Goal: Task Accomplishment & Management: Complete application form

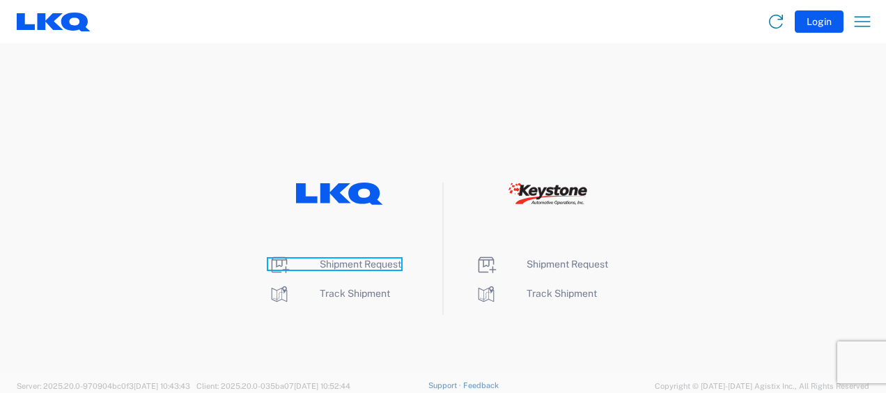
click at [377, 263] on span "Shipment Request" at bounding box center [360, 263] width 81 height 11
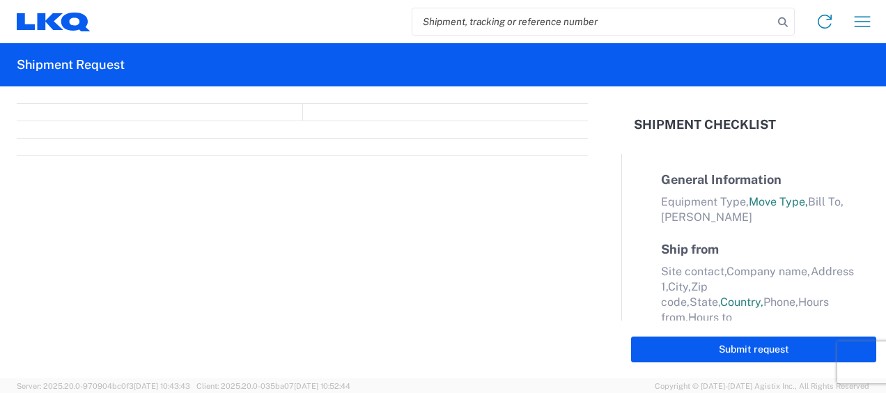
select select "FULL"
select select "LBS"
select select "IN"
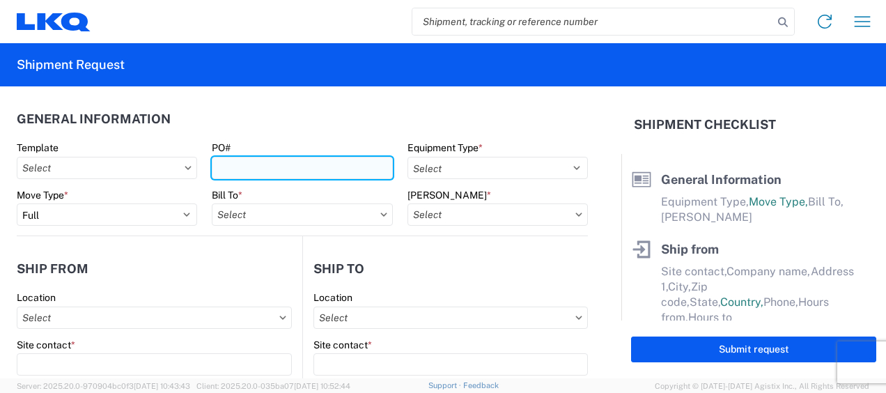
click at [224, 159] on input "PO#" at bounding box center [302, 168] width 180 height 22
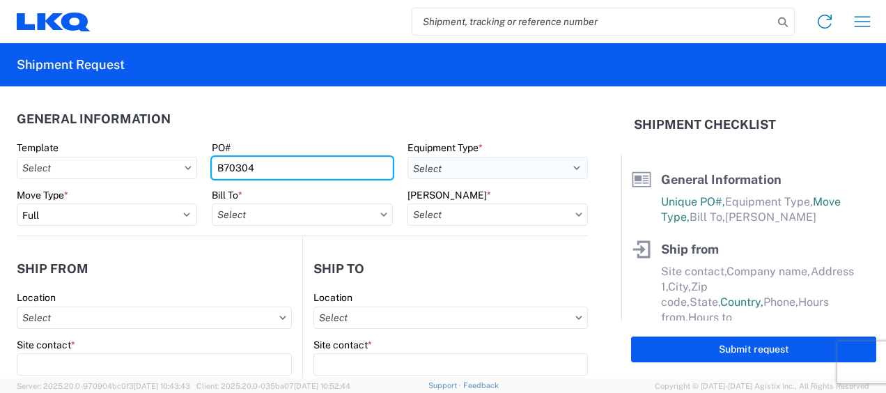
type input "B70304"
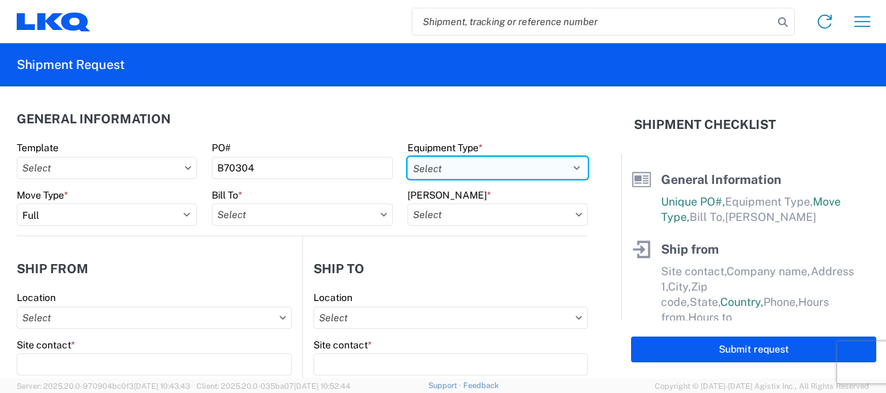
click at [434, 167] on select "Select 53’ Dry Van Flatbed Dropdeck (van) Lowboy (flatbed) Rail" at bounding box center [497, 168] width 180 height 22
select select "STDV"
click at [407, 157] on select "Select 53’ Dry Van Flatbed Dropdeck (van) Lowboy (flatbed) Rail" at bounding box center [497, 168] width 180 height 22
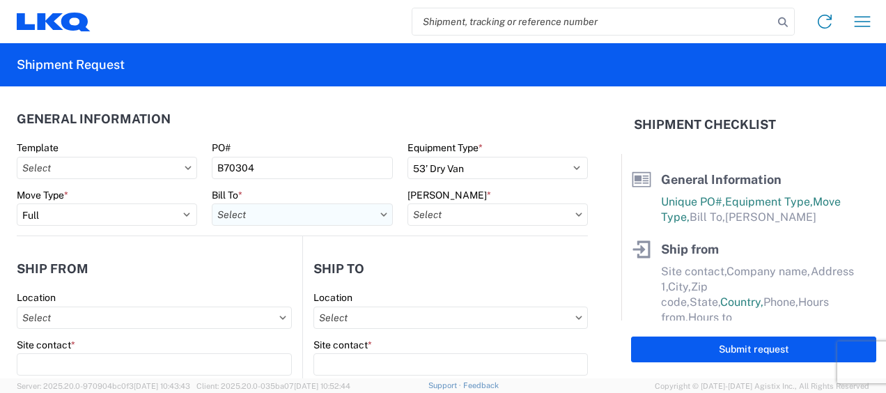
click at [284, 216] on input "text" at bounding box center [302, 214] width 180 height 22
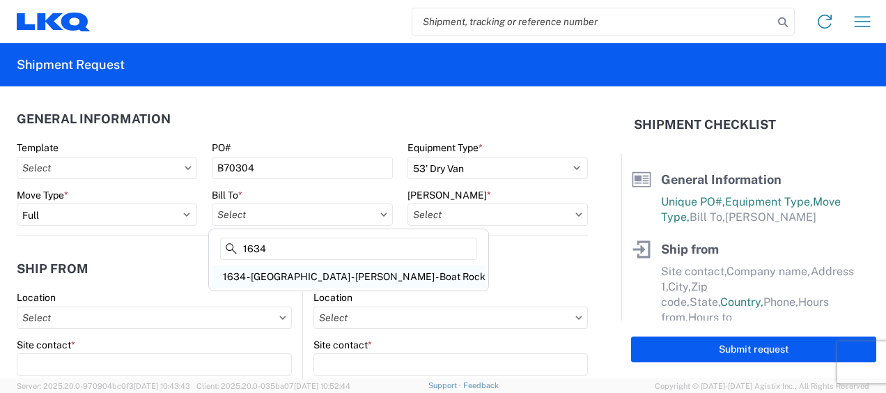
type input "1634"
click at [279, 273] on div "1634 - [GEOGRAPHIC_DATA] - [PERSON_NAME] - Boat Rock" at bounding box center [349, 276] width 274 height 22
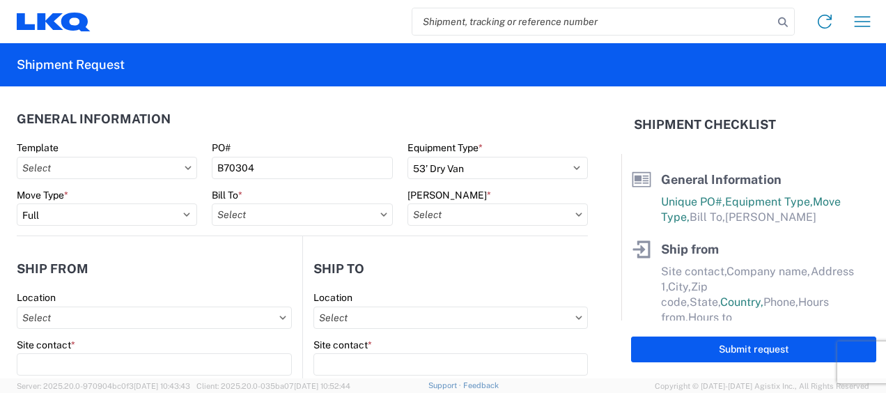
type input "1634 - [GEOGRAPHIC_DATA] - [PERSON_NAME] - Boat Rock"
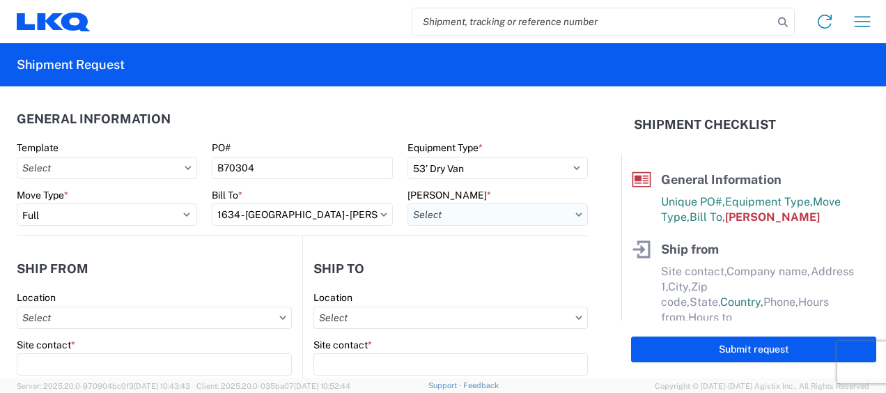
click at [570, 210] on input "text" at bounding box center [497, 214] width 180 height 22
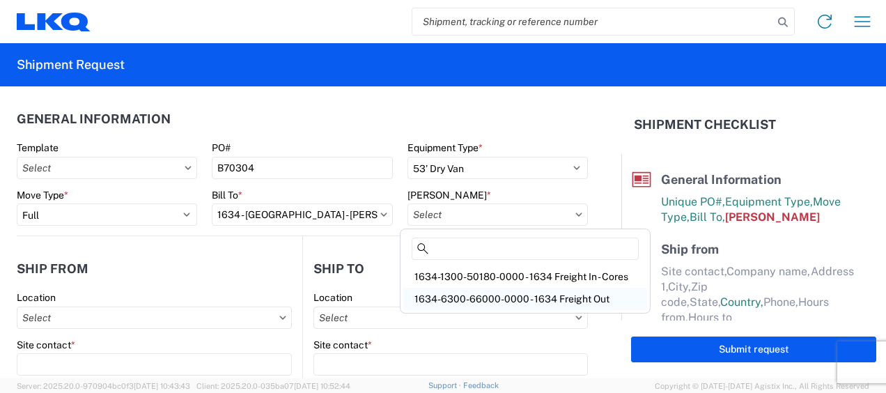
click at [535, 301] on div "1634-6300-66000-0000 - 1634 Freight Out" at bounding box center [525, 299] width 244 height 22
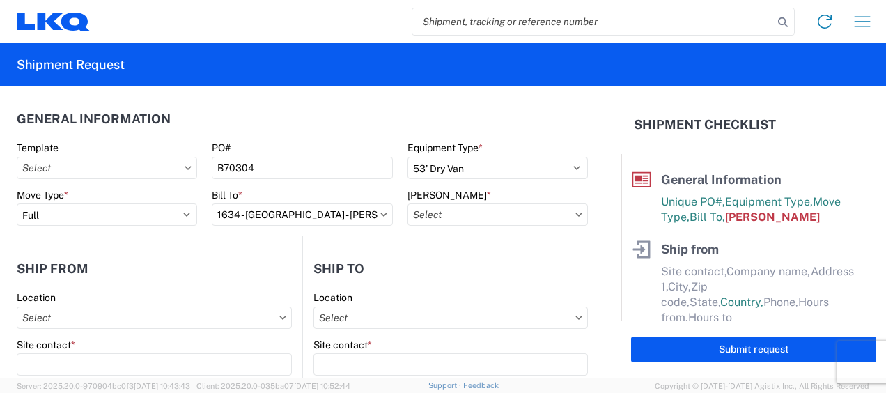
type input "1634-6300-66000-0000 - 1634 Freight Out"
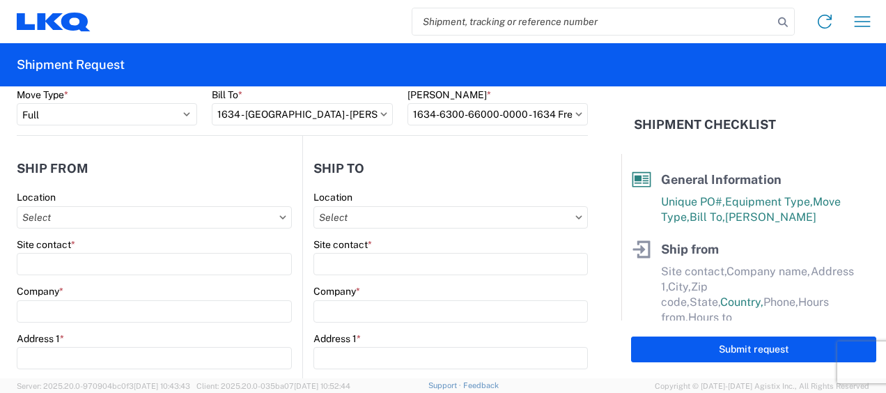
scroll to position [116, 0]
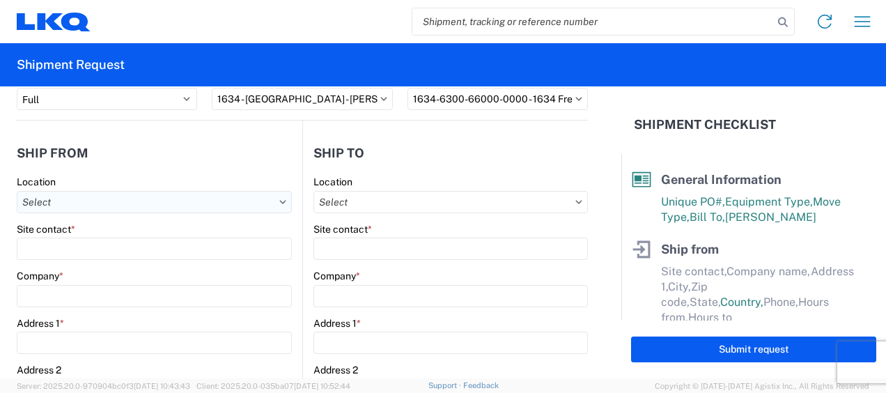
click at [107, 207] on input "text" at bounding box center [154, 202] width 275 height 22
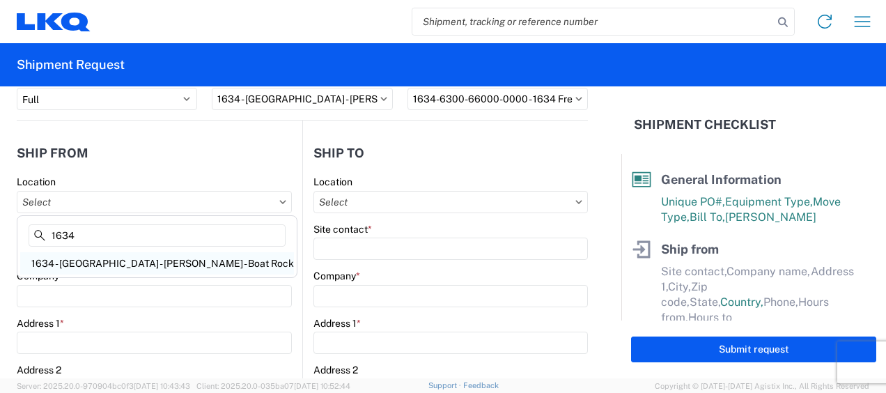
type input "1634"
click at [111, 260] on div "1634 - [GEOGRAPHIC_DATA] - [PERSON_NAME] - Boat Rock" at bounding box center [157, 263] width 274 height 22
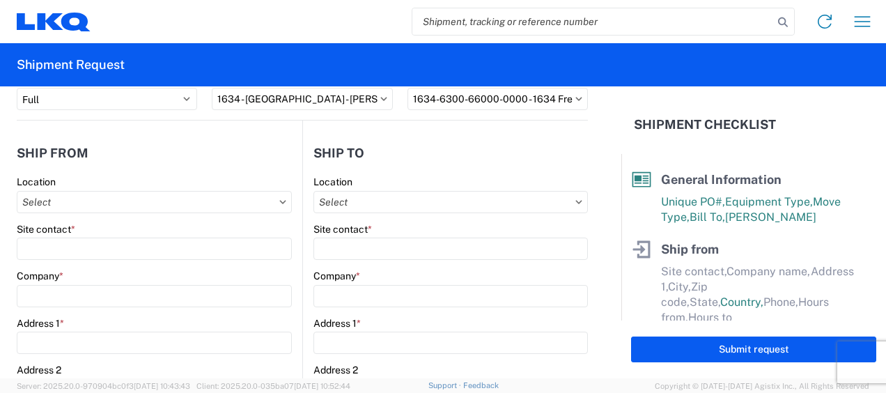
type input "1634 - [GEOGRAPHIC_DATA] - [PERSON_NAME] - Boat Rock"
type input "LKQ Corporation"
type input "[STREET_ADDRESS]"
type input "[GEOGRAPHIC_DATA]"
type input "30336"
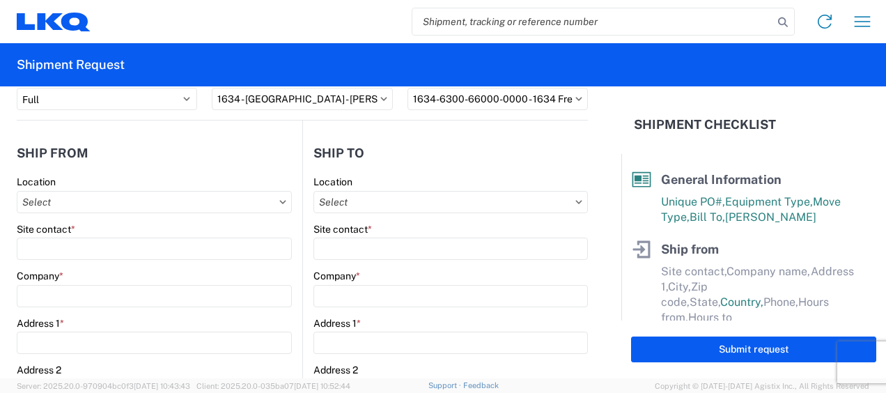
select select "GA"
select select "US"
type input "[PHONE_NUMBER]"
type input "00:00"
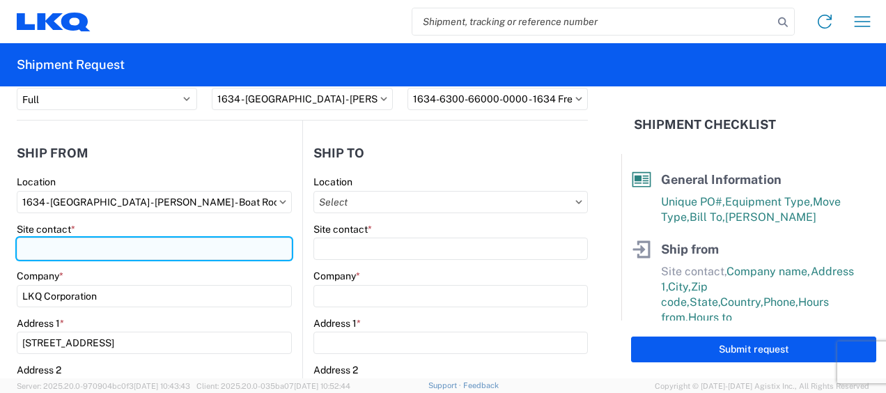
click at [131, 251] on input "Site contact *" at bounding box center [154, 248] width 275 height 22
type input "d"
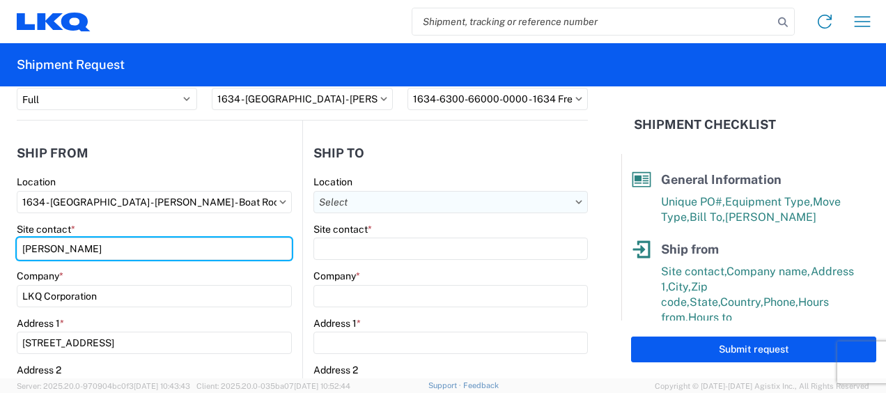
type input "[PERSON_NAME]"
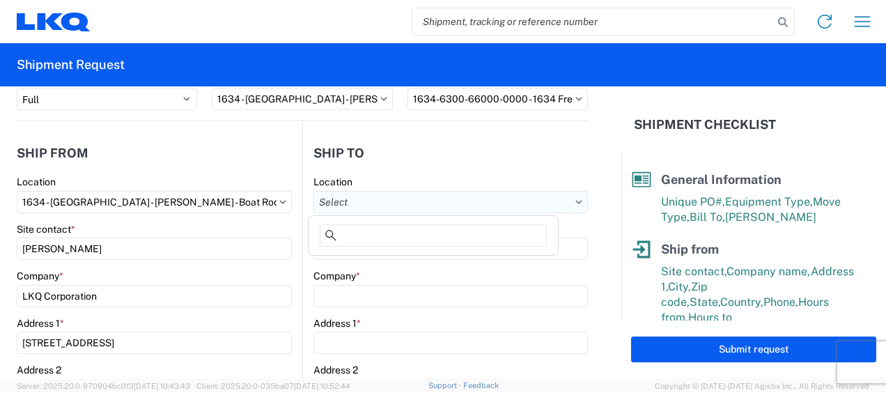
click at [341, 202] on input "text" at bounding box center [450, 202] width 274 height 22
type input "A"
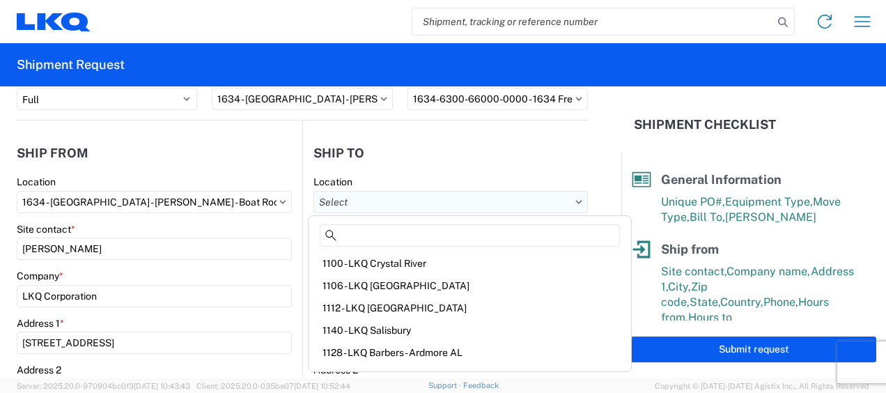
click at [422, 192] on input "text" at bounding box center [450, 202] width 274 height 22
click at [421, 179] on div "Location" at bounding box center [450, 182] width 274 height 13
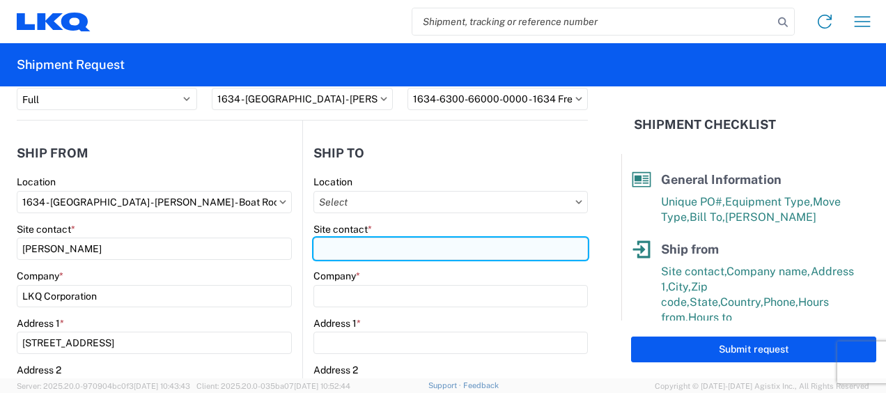
click at [373, 244] on input "Site contact *" at bounding box center [450, 248] width 274 height 22
type input "A"
type input "Receiving"
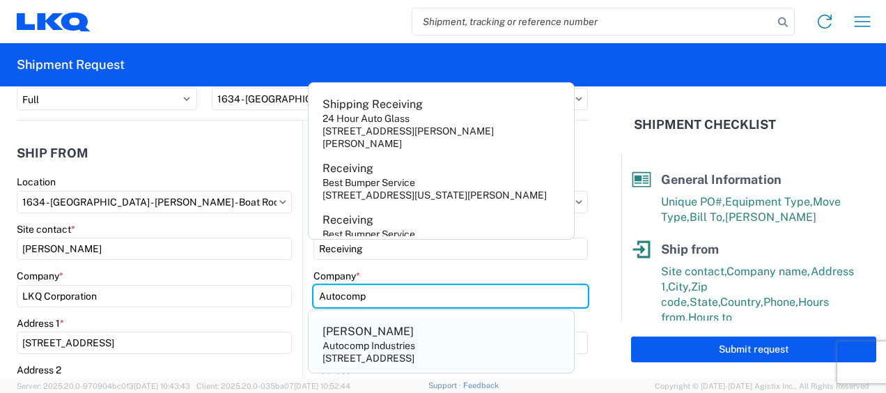
type input "Autocomp"
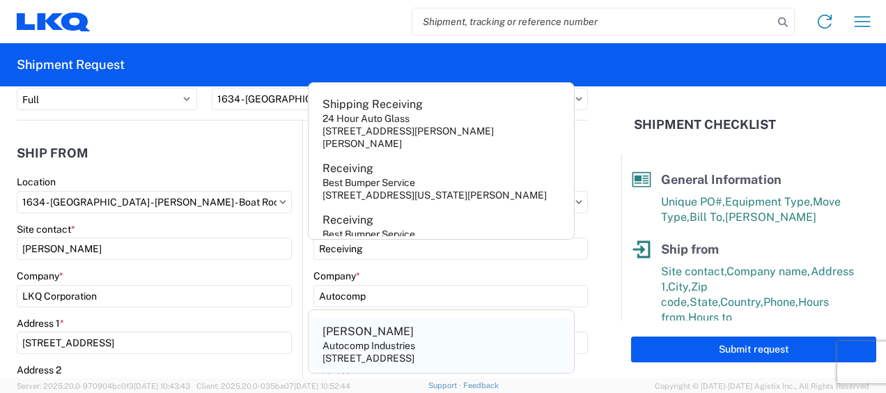
click at [372, 352] on div "[STREET_ADDRESS]" at bounding box center [368, 358] width 92 height 13
type input "[PERSON_NAME]"
type input "Autocomp Industries"
type input "[STREET_ADDRESS]"
type input "[GEOGRAPHIC_DATA]"
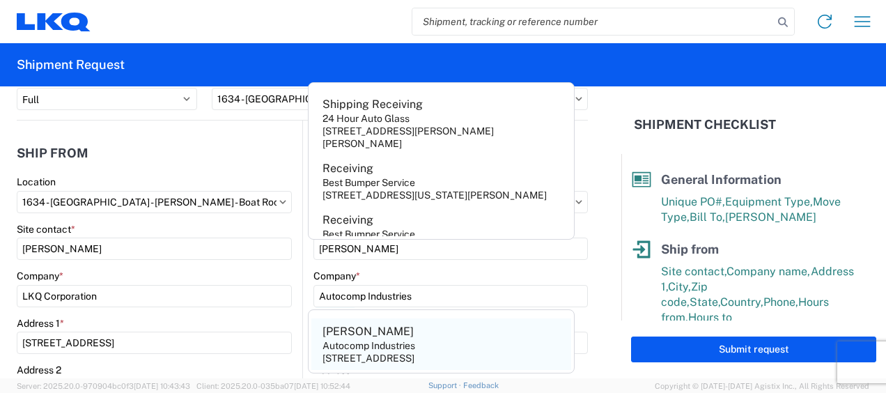
type input "77037"
select select "[GEOGRAPHIC_DATA]"
select select "US"
type input "[PHONE_NUMBER]"
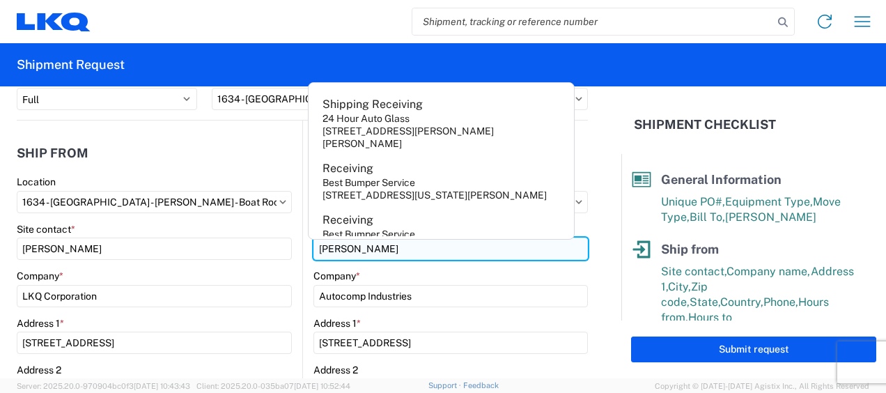
click at [385, 254] on input "[PERSON_NAME]" at bounding box center [450, 248] width 274 height 22
drag, startPoint x: 404, startPoint y: 254, endPoint x: 261, endPoint y: 249, distance: 142.9
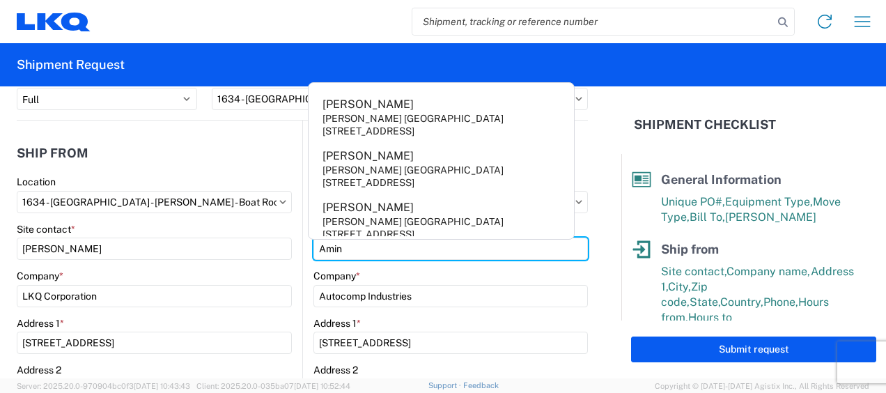
type input "Amin"
click at [592, 197] on form "General Information Template PO# B70304 Equipment Type * Select 53’ Dry Van Fla…" at bounding box center [310, 232] width 621 height 292
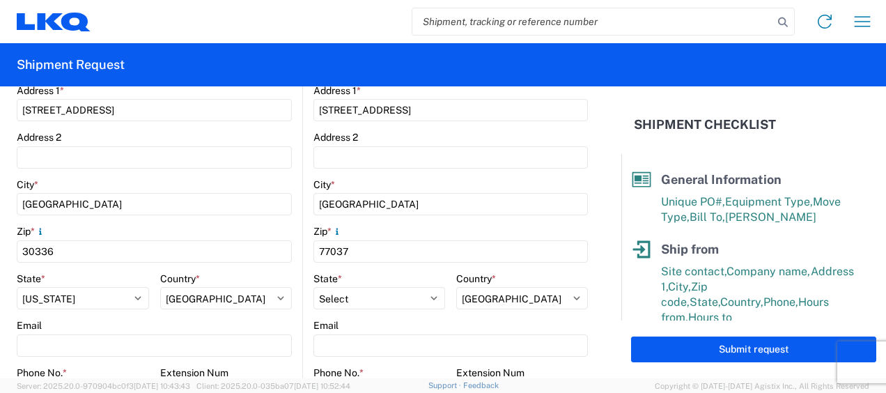
scroll to position [464, 0]
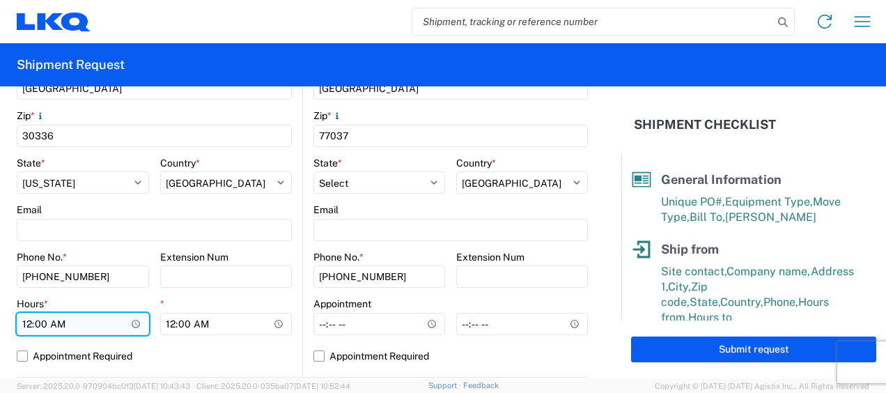
click at [27, 325] on input "00:00" at bounding box center [83, 324] width 132 height 22
type input "07:00"
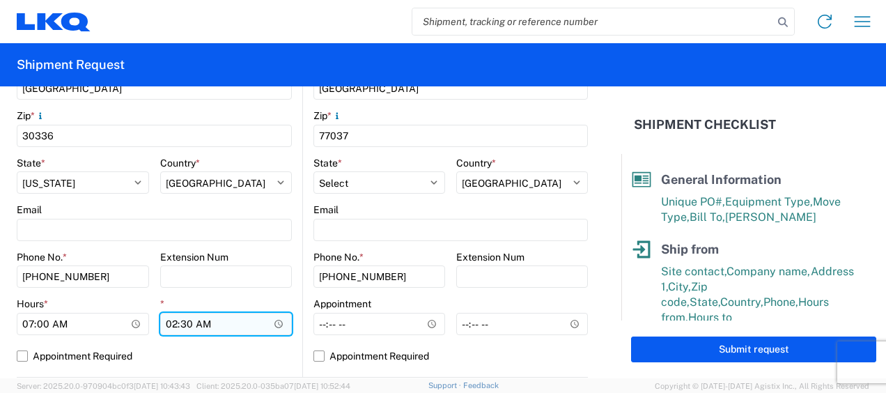
type input "14:30"
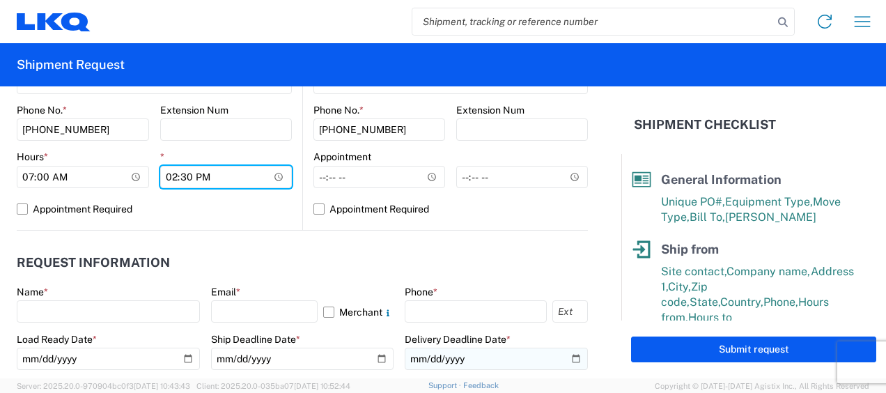
scroll to position [696, 0]
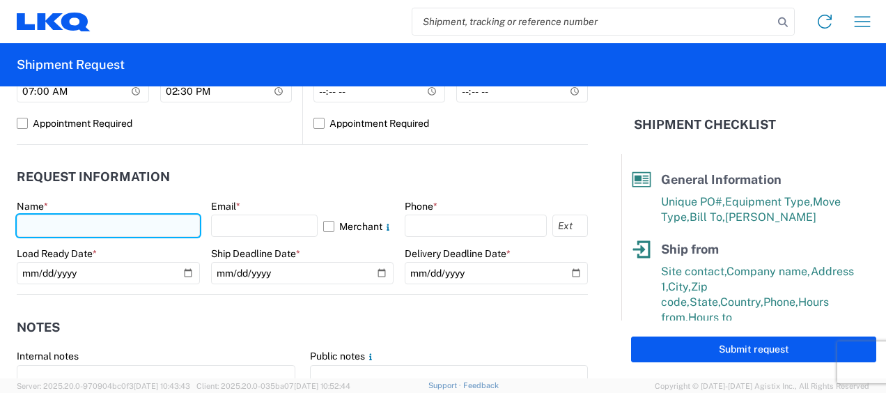
click at [135, 222] on input "text" at bounding box center [108, 226] width 183 height 22
type input "[PERSON_NAME]"
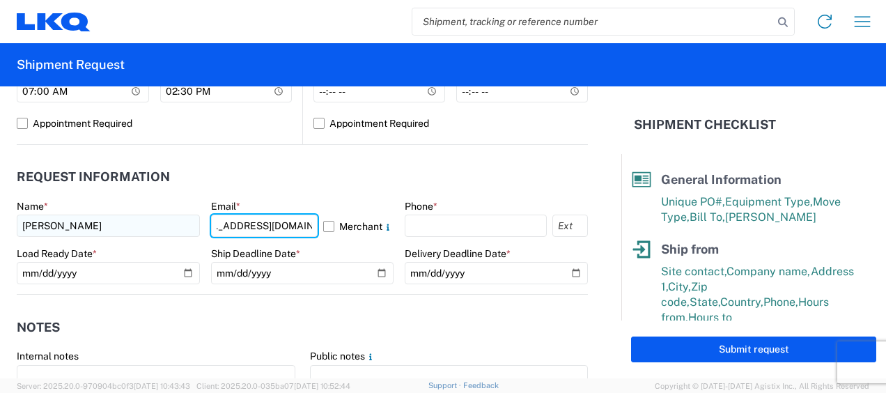
scroll to position [0, 40]
type input "[EMAIL_ADDRESS][DOMAIN_NAME]"
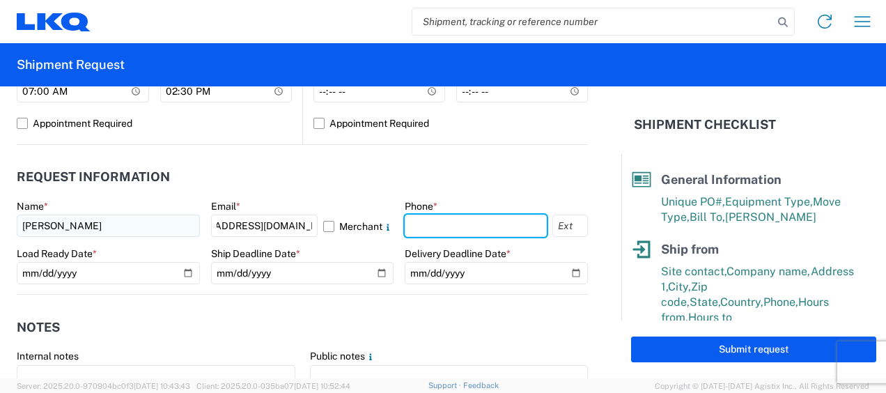
scroll to position [0, 0]
type input "6783998501"
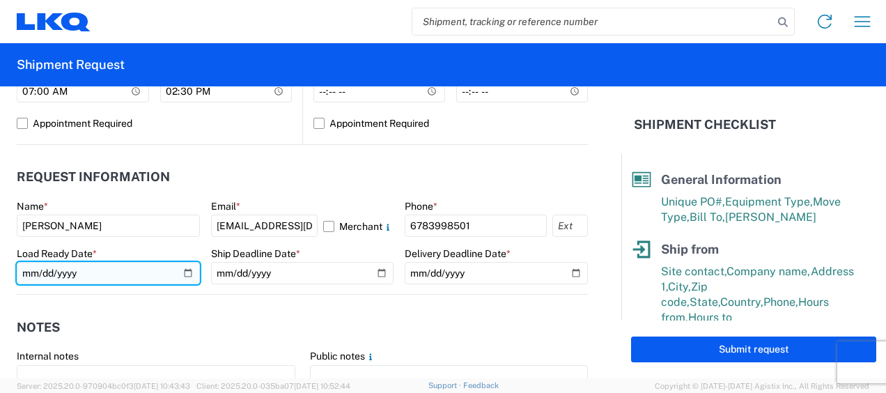
click at [182, 270] on input "date" at bounding box center [108, 273] width 183 height 22
type input "[DATE]"
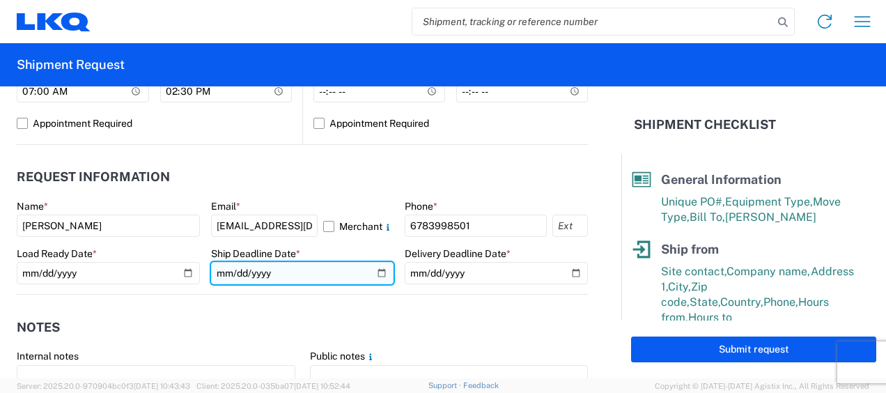
click at [375, 273] on input "date" at bounding box center [302, 273] width 183 height 22
type input "[DATE]"
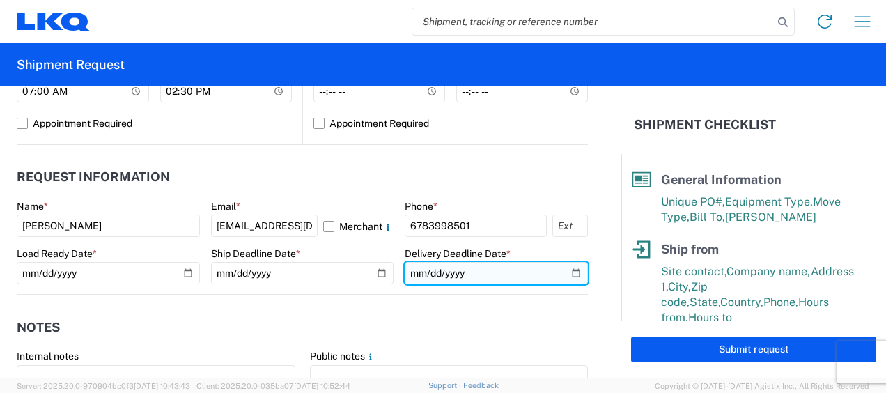
click at [571, 276] on input "date" at bounding box center [496, 273] width 183 height 22
click at [568, 274] on input "date" at bounding box center [496, 273] width 183 height 22
type input "[DATE]"
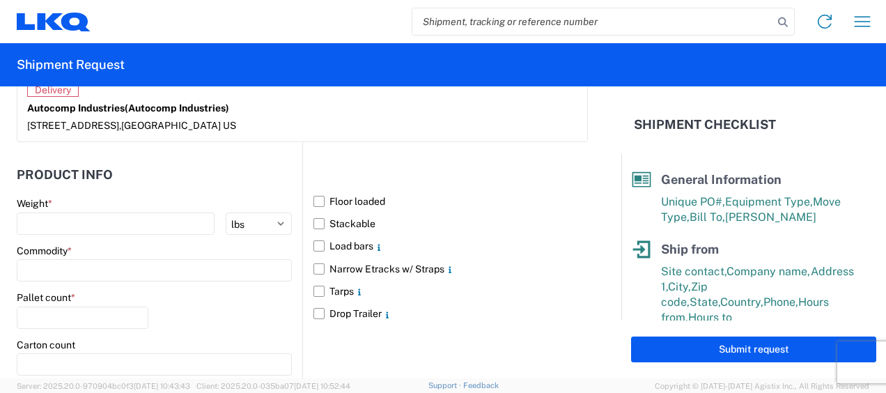
scroll to position [1260, 0]
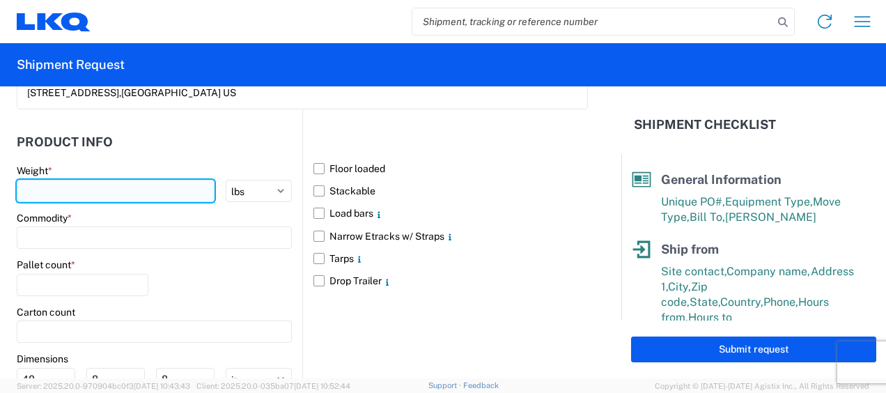
click at [149, 182] on input "number" at bounding box center [116, 191] width 198 height 22
type input "28824"
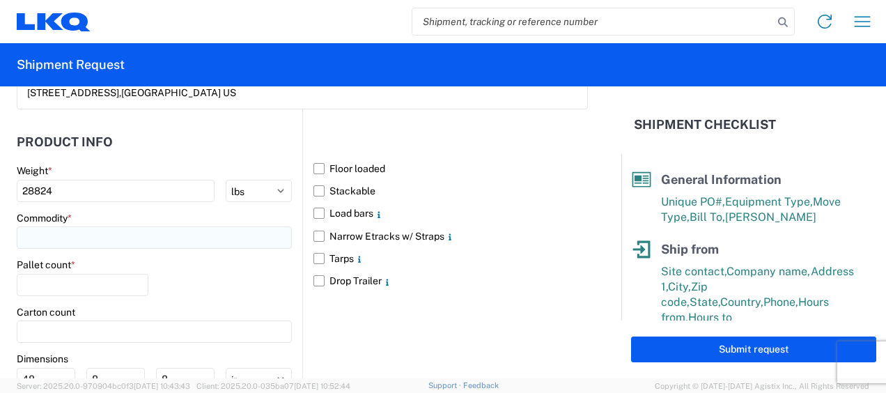
click at [164, 232] on input at bounding box center [154, 237] width 275 height 22
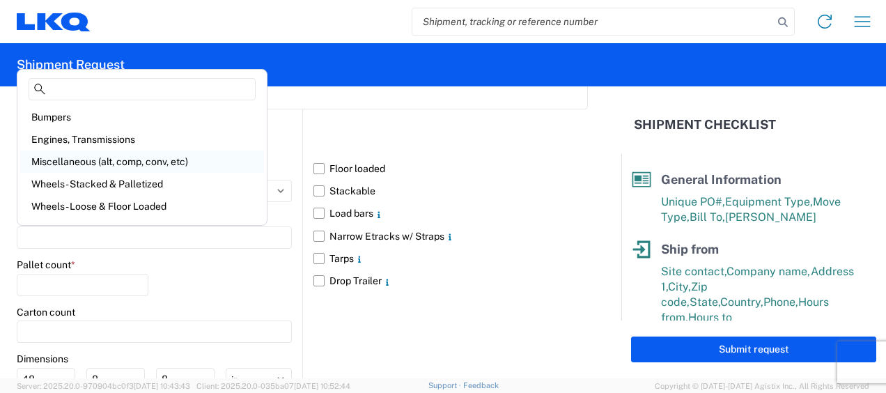
click at [164, 163] on div "Miscellaneous (alt, comp, conv, etc)" at bounding box center [142, 161] width 244 height 22
type input "Miscellaneous (alt, comp, conv, etc)"
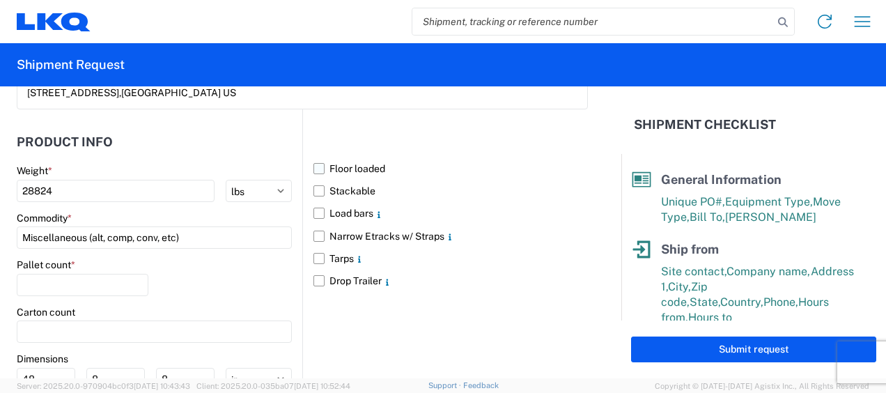
click at [313, 163] on label "Floor loaded" at bounding box center [450, 168] width 274 height 22
click at [0, 0] on input "Floor loaded" at bounding box center [0, 0] width 0 height 0
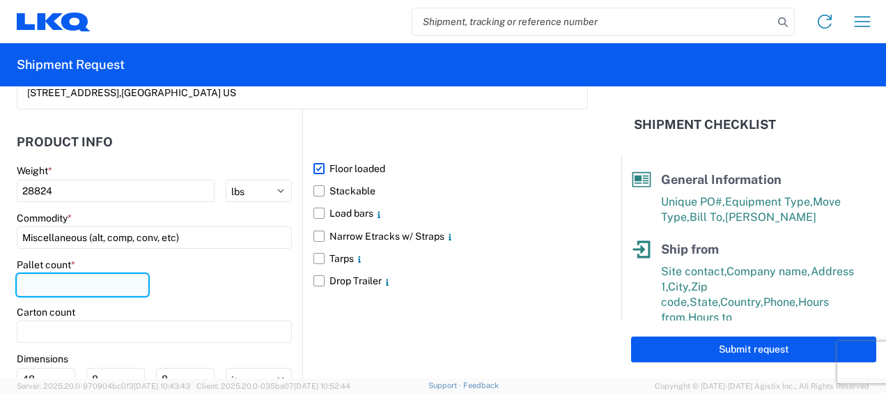
click at [96, 283] on input "number" at bounding box center [83, 285] width 132 height 22
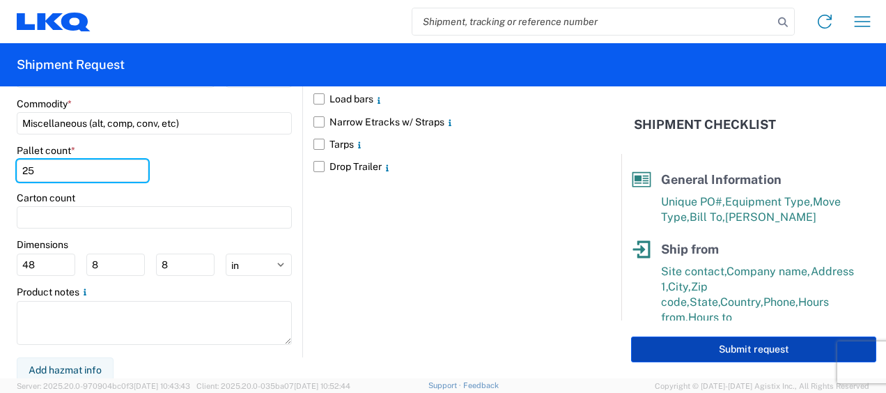
type input "25"
click at [787, 348] on button "Submit request" at bounding box center [753, 349] width 245 height 26
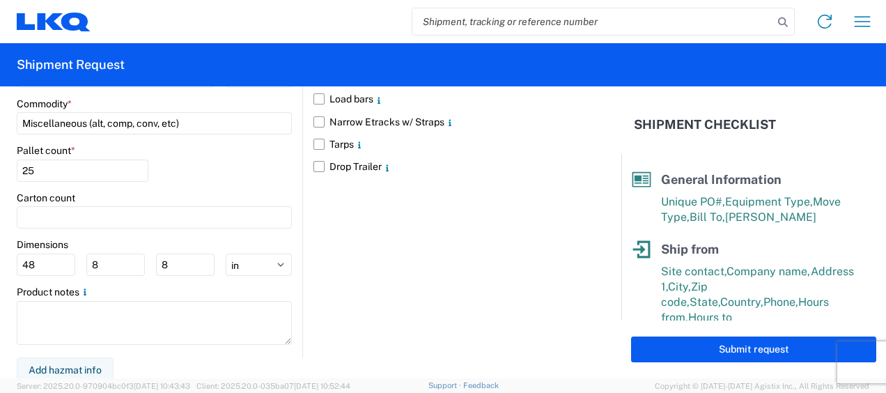
select select "GA"
select select "US"
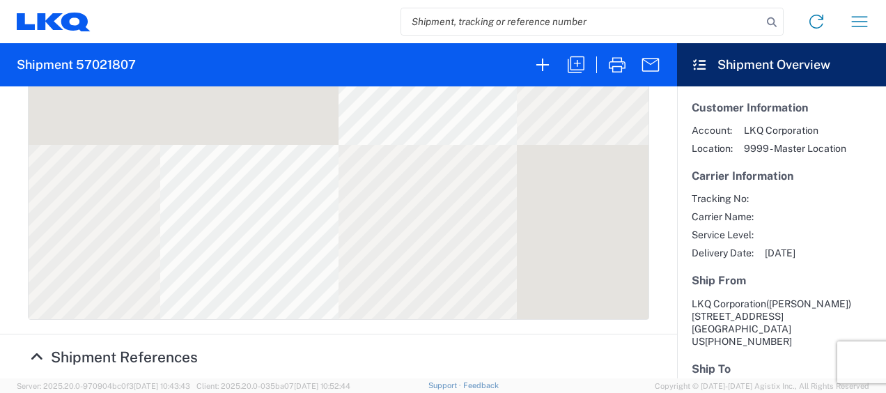
scroll to position [232, 0]
